Goal: Check status

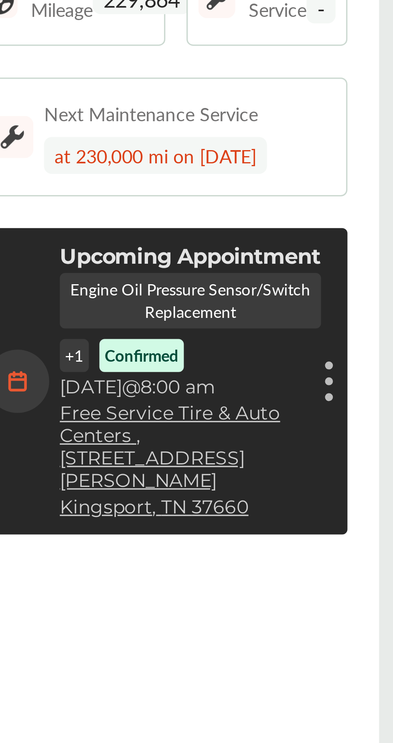
click at [217, 267] on figure at bounding box center [217, 268] width 2 height 2
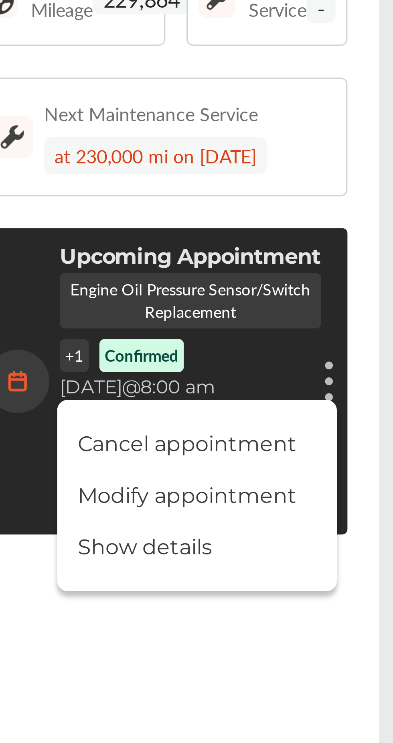
click at [178, 312] on li "Show details" at bounding box center [177, 319] width 85 height 14
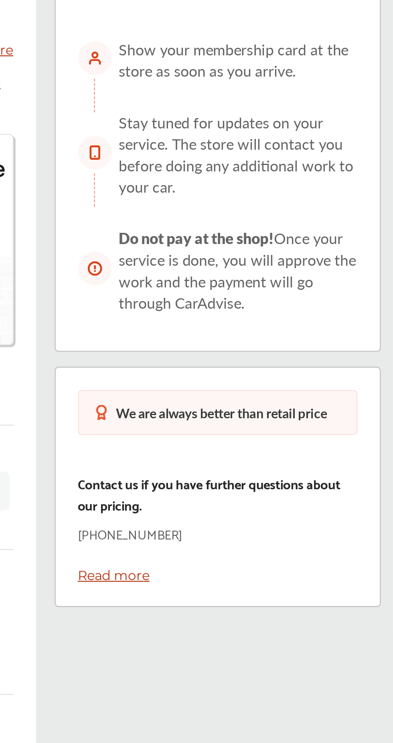
scroll to position [12, 0]
click at [281, 355] on link "Read more" at bounding box center [273, 358] width 31 height 7
